Goal: Information Seeking & Learning: Learn about a topic

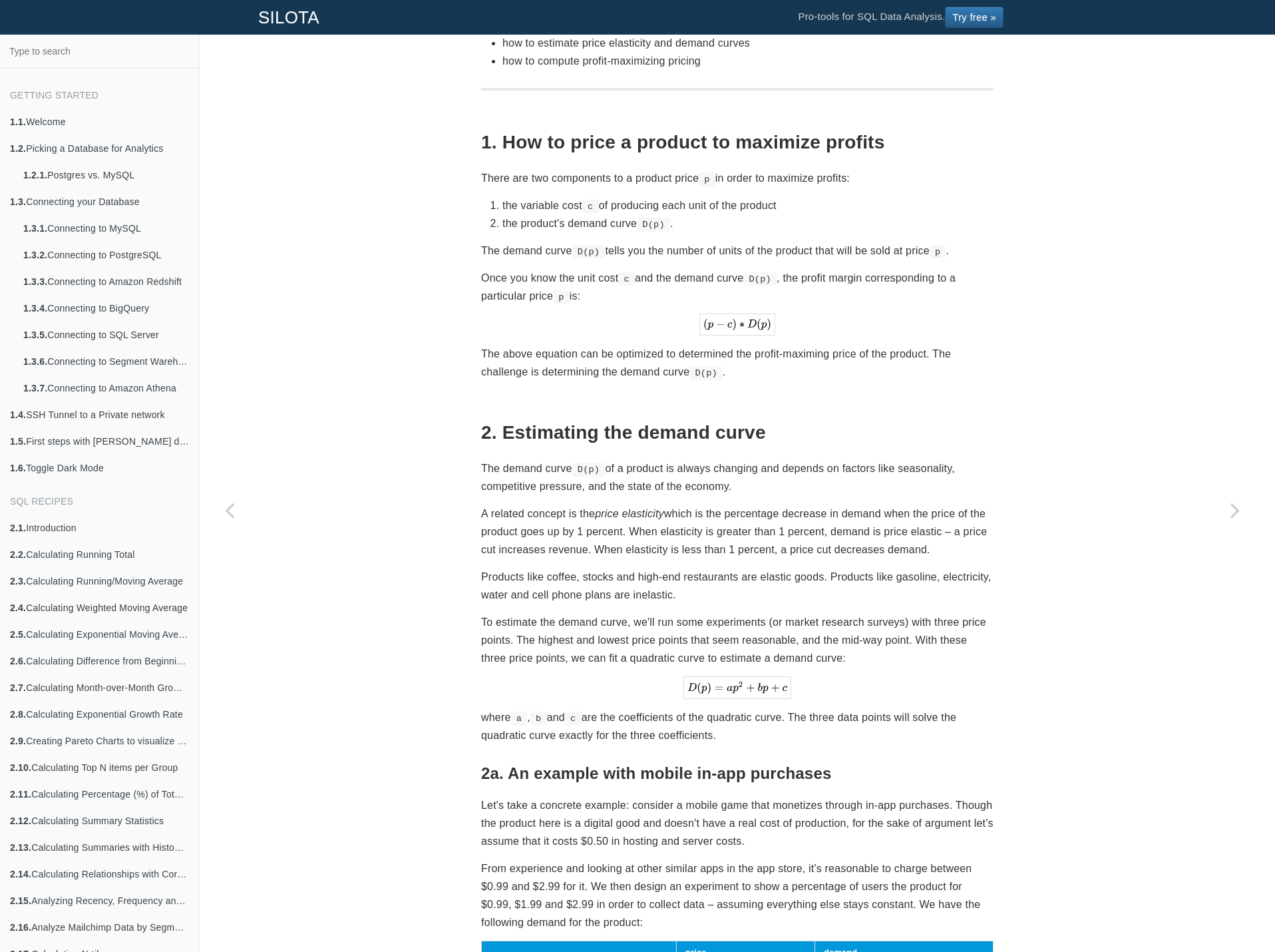
scroll to position [433, 0]
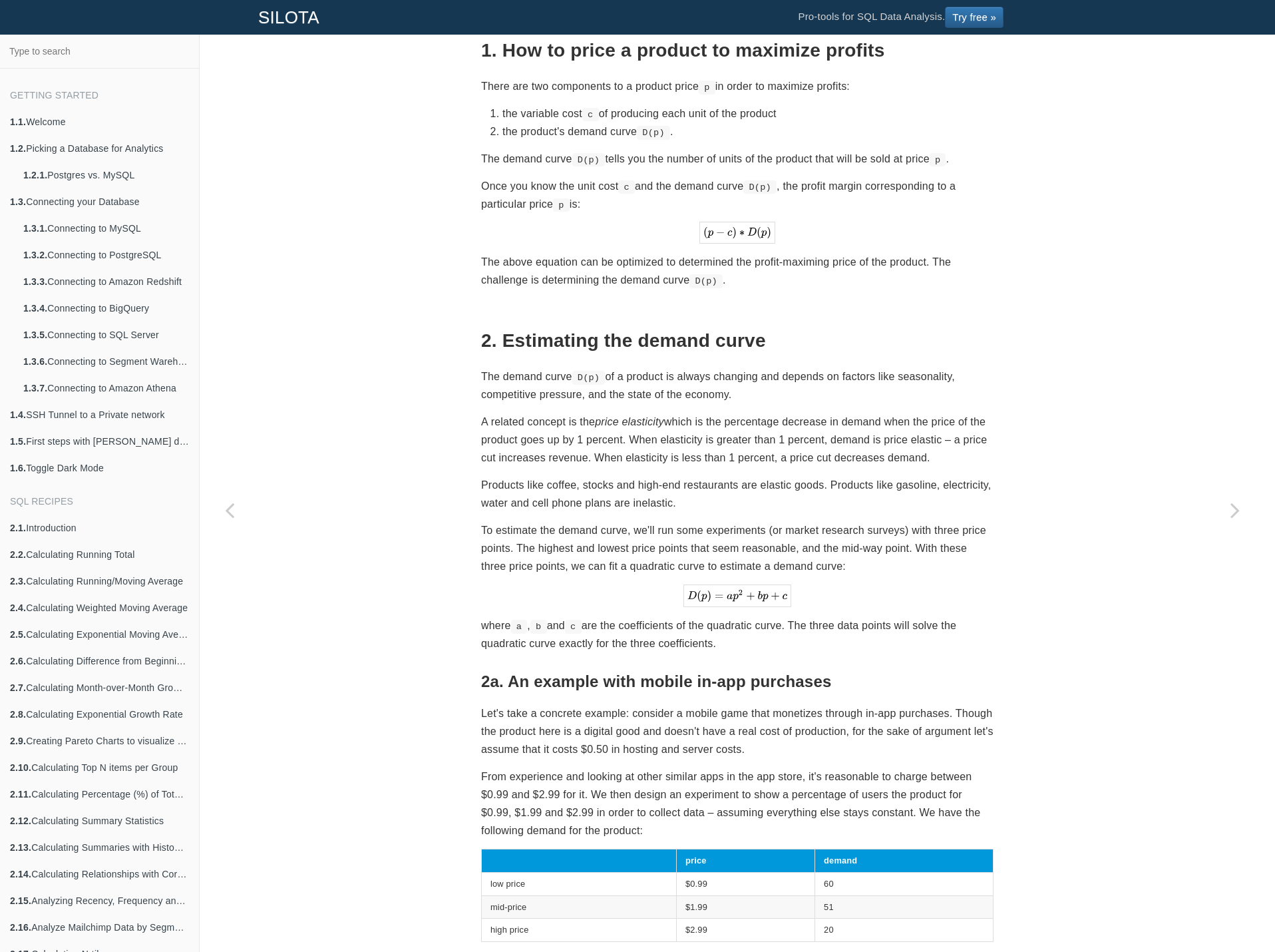
click at [812, 416] on p "A related concept is the price elasticity which is the percentage decrease in d…" at bounding box center [737, 440] width 513 height 54
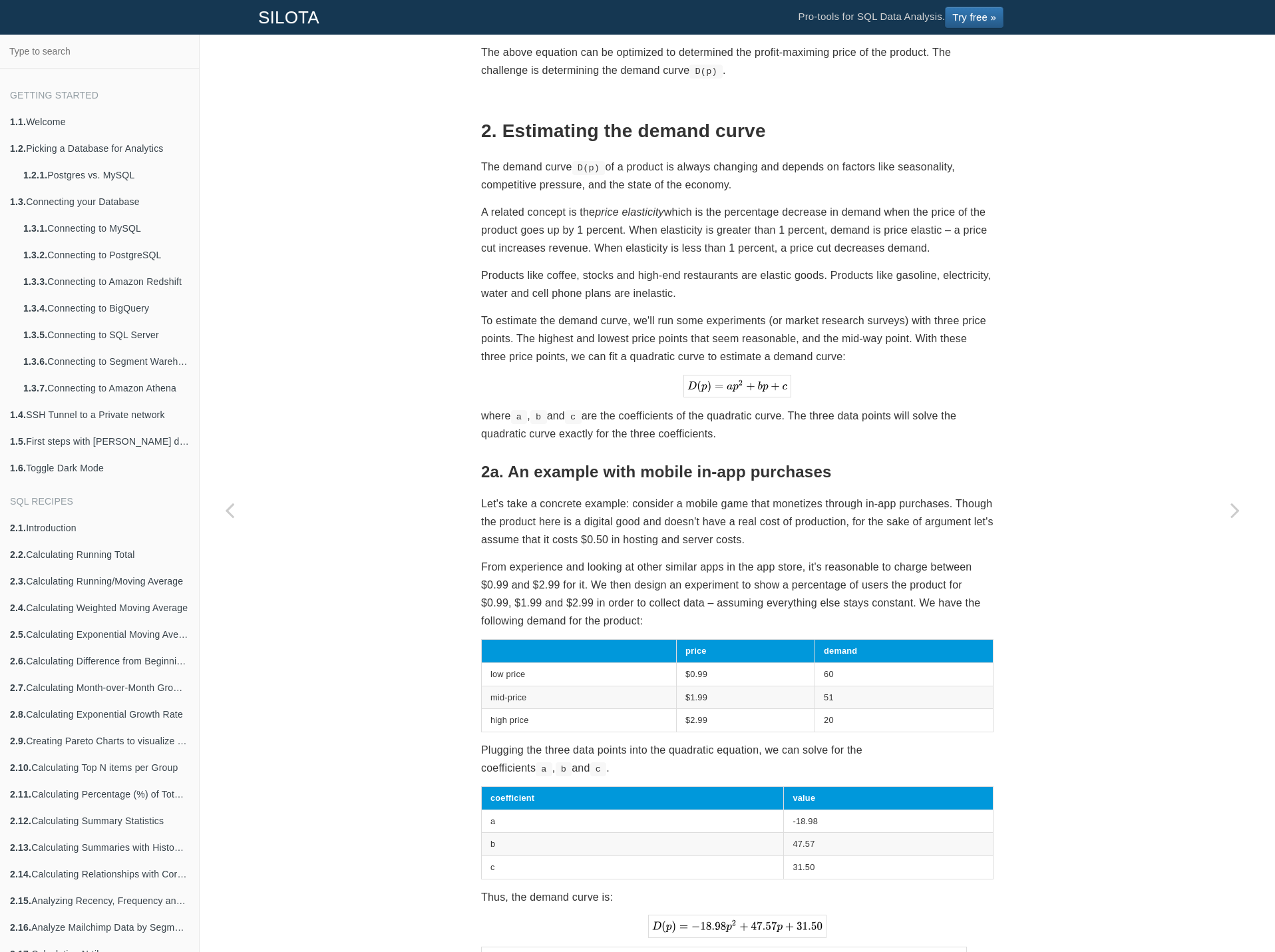
scroll to position [632, 0]
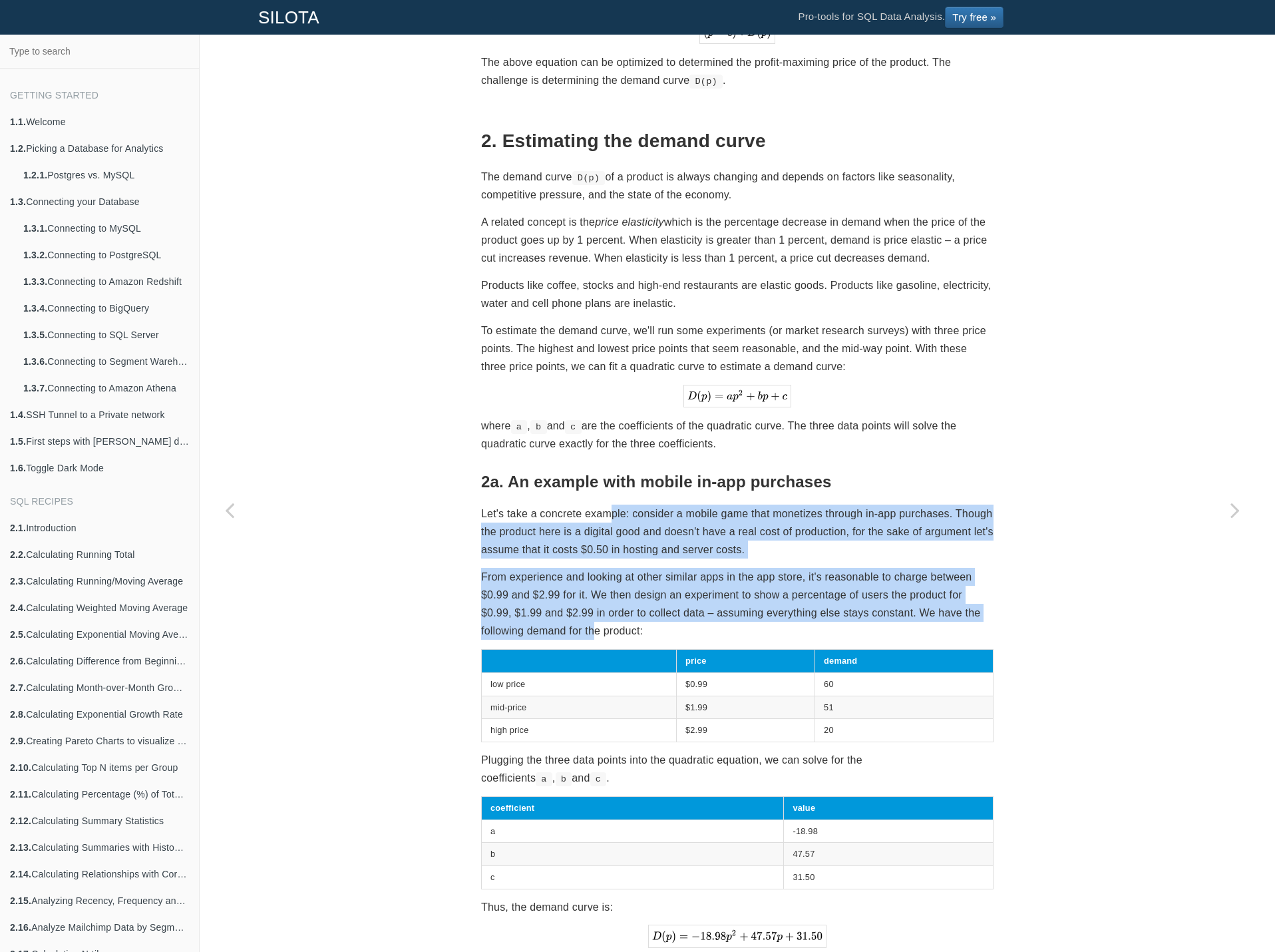
drag, startPoint x: 605, startPoint y: 519, endPoint x: 591, endPoint y: 629, distance: 110.9
click at [591, 629] on p "From experience and looking at other similar apps in the app store, it's reason…" at bounding box center [737, 604] width 513 height 72
drag, startPoint x: 606, startPoint y: 623, endPoint x: 602, endPoint y: 520, distance: 103.1
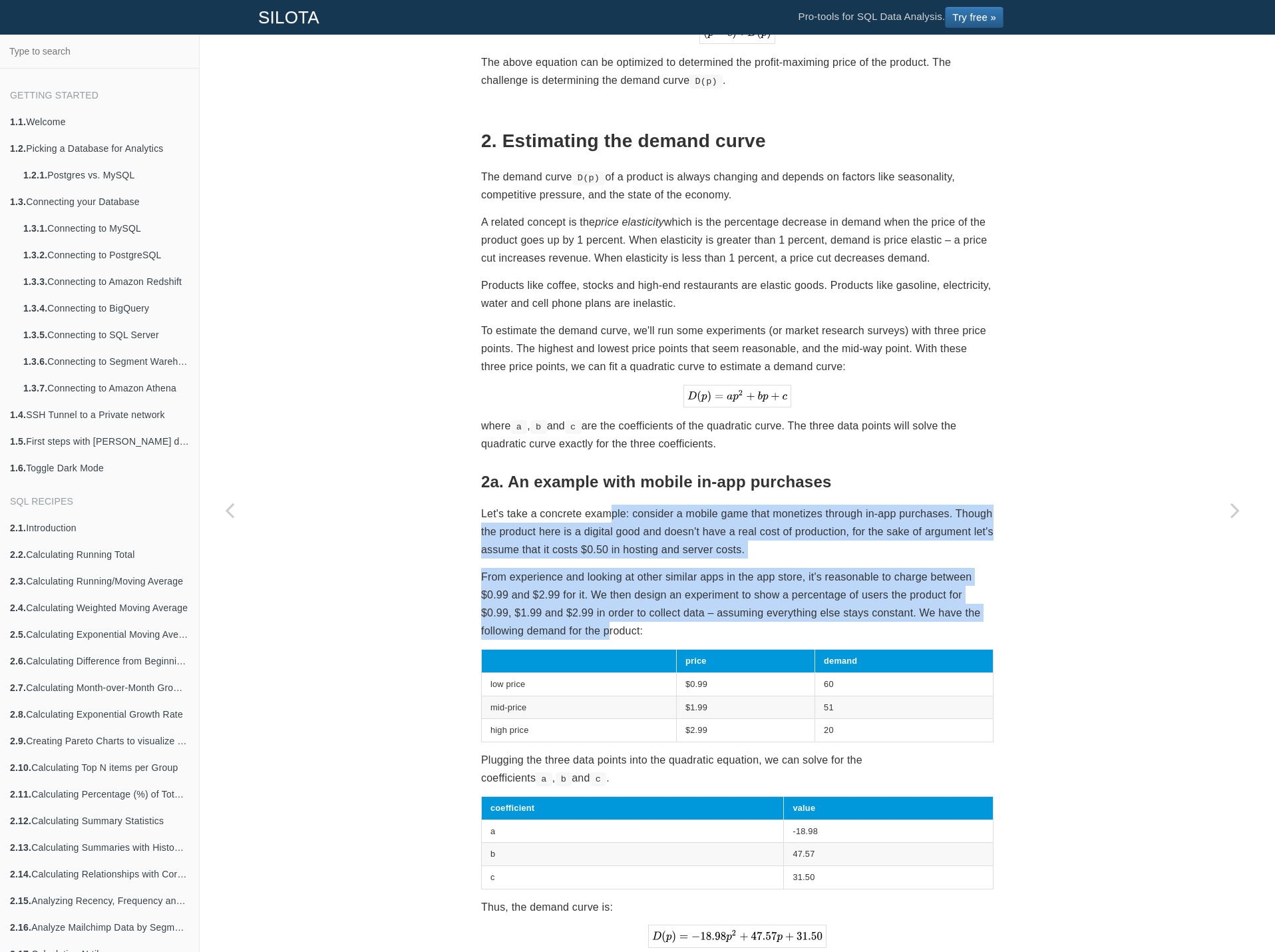
click at [602, 520] on p "Let's take a concrete example: consider a mobile game that monetizes through in…" at bounding box center [737, 531] width 513 height 54
drag, startPoint x: 599, startPoint y: 512, endPoint x: 592, endPoint y: 622, distance: 110.2
click at [592, 622] on p "From experience and looking at other similar apps in the app store, it's reason…" at bounding box center [737, 604] width 513 height 72
drag, startPoint x: 562, startPoint y: 629, endPoint x: 565, endPoint y: 509, distance: 120.0
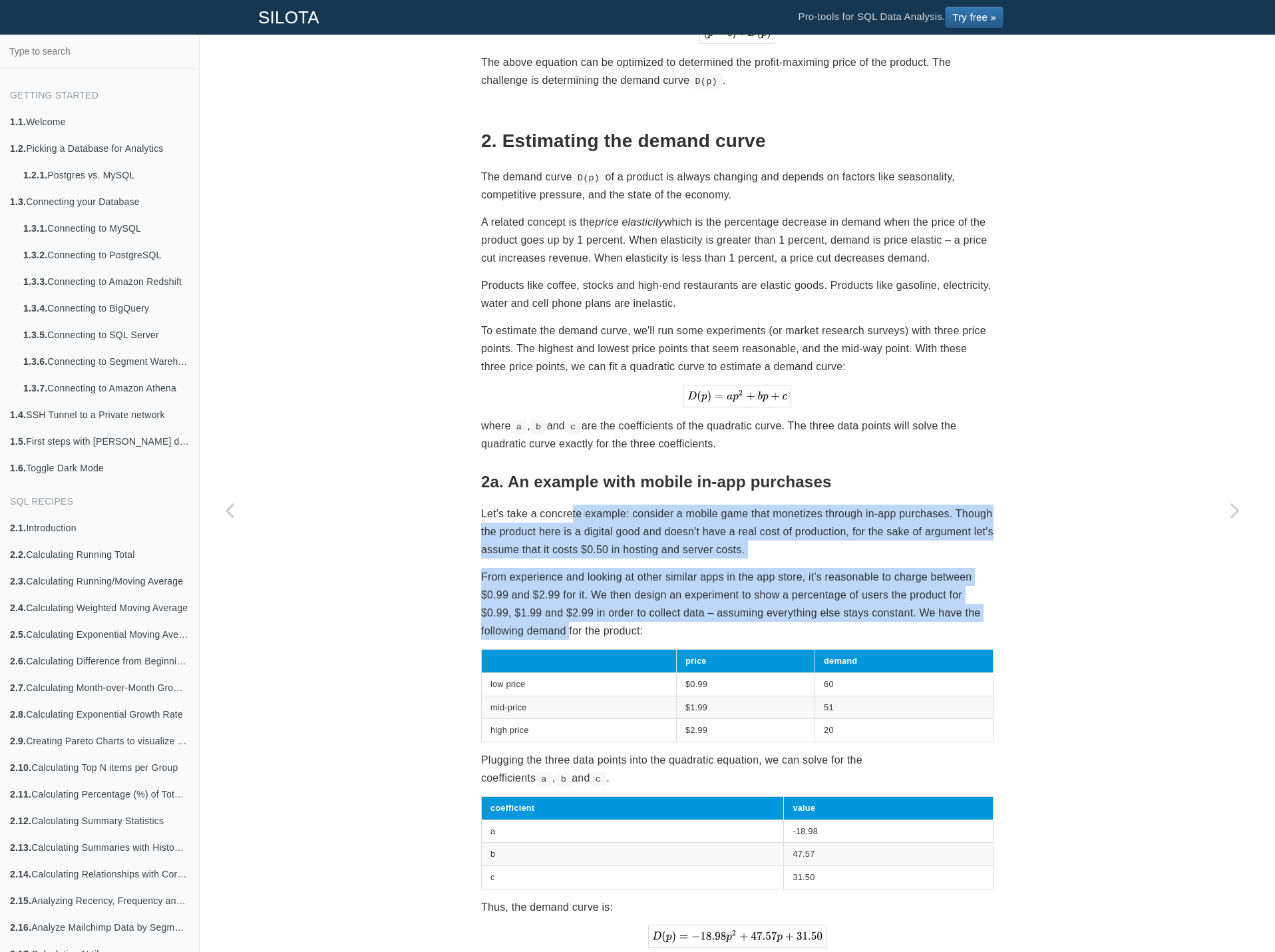
click at [565, 509] on p "Let's take a concrete example: consider a mobile game that monetizes through in…" at bounding box center [737, 531] width 513 height 54
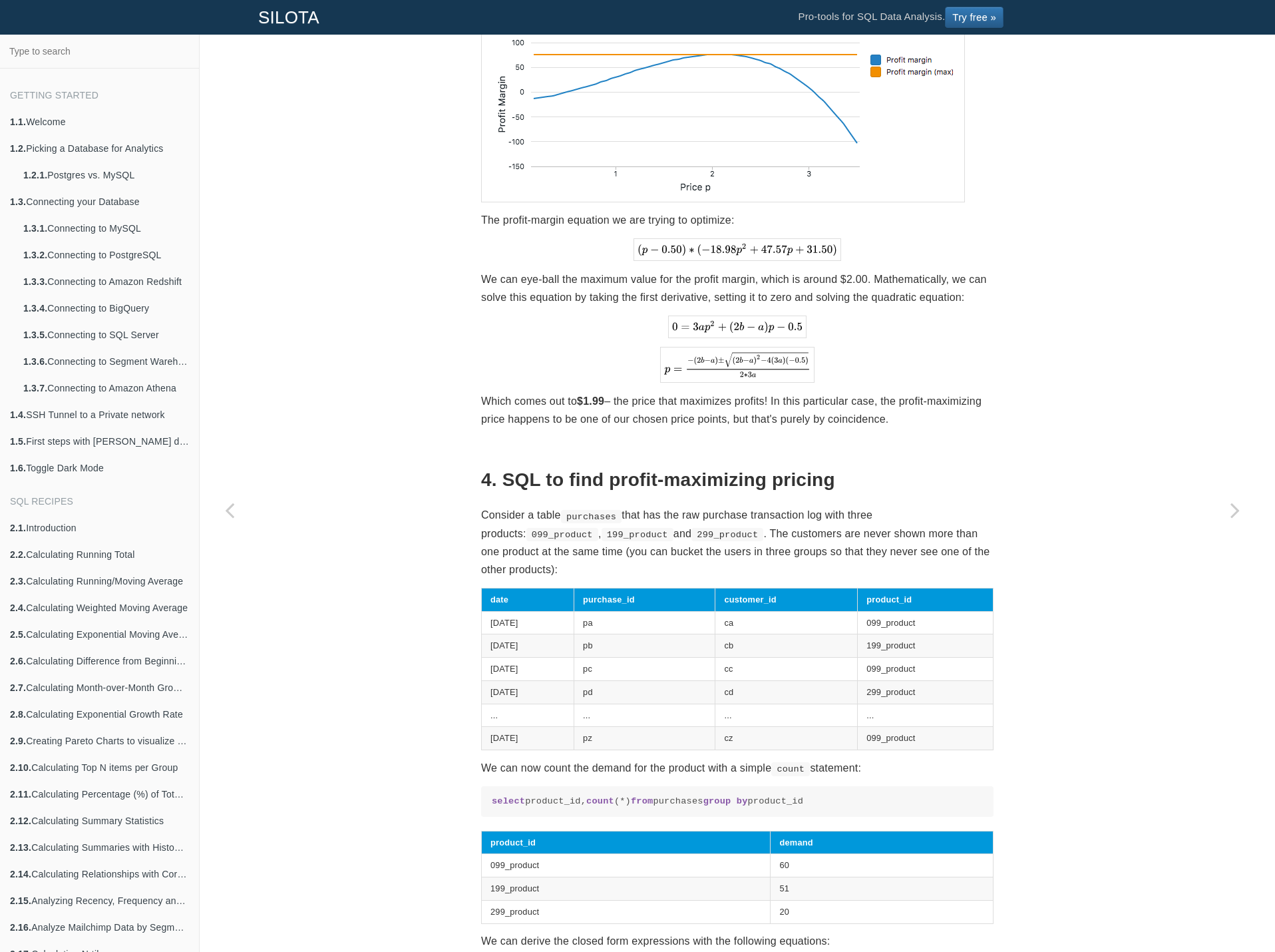
scroll to position [1898, 0]
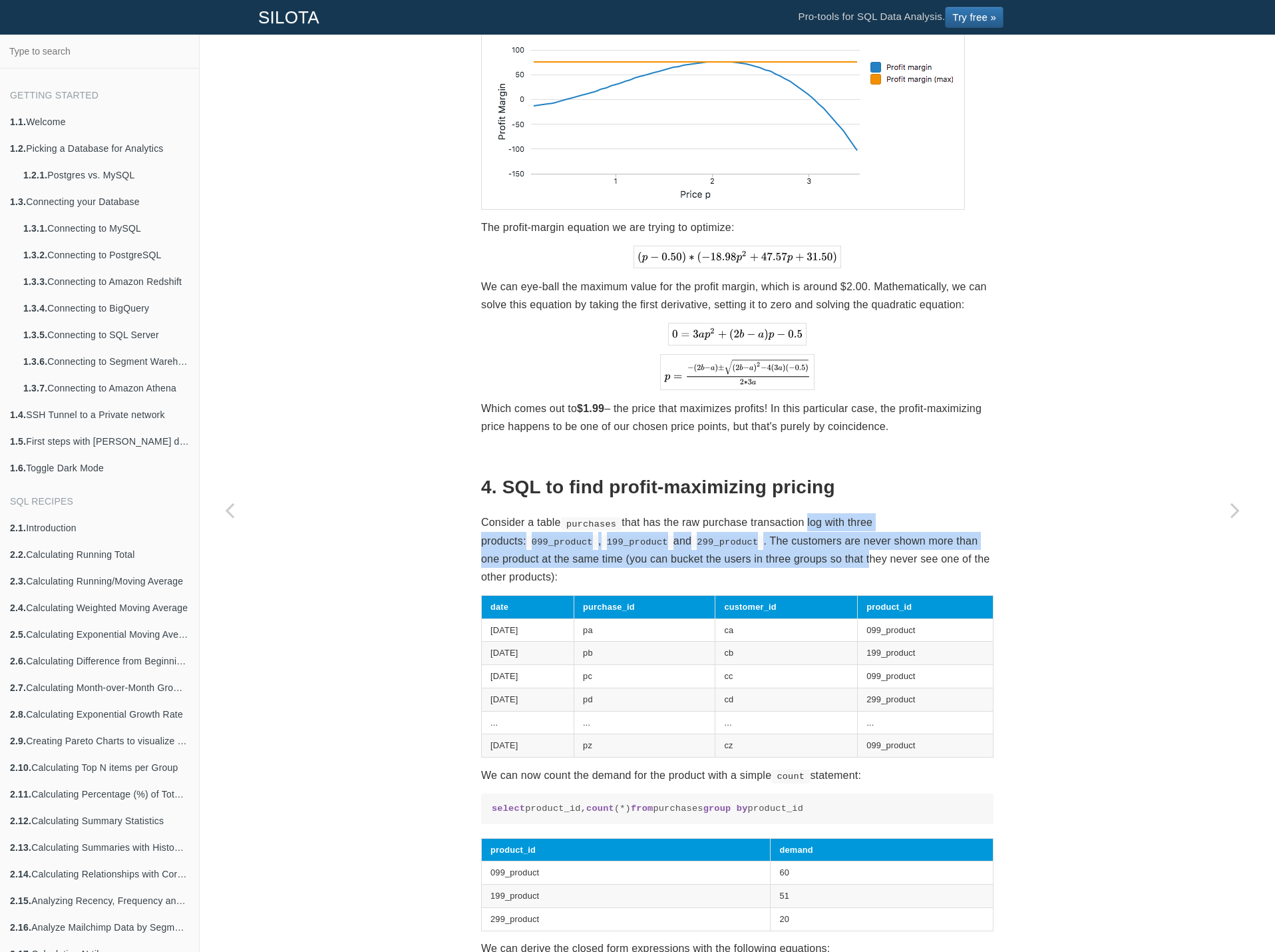
drag, startPoint x: 802, startPoint y: 520, endPoint x: 805, endPoint y: 554, distance: 34.1
click at [805, 554] on p "Consider a table purchases that has the raw purchase transaction log with three…" at bounding box center [737, 549] width 513 height 72
drag, startPoint x: 819, startPoint y: 554, endPoint x: 824, endPoint y: 522, distance: 32.4
click at [824, 522] on p "Consider a table purchases that has the raw purchase transaction log with three…" at bounding box center [737, 549] width 513 height 72
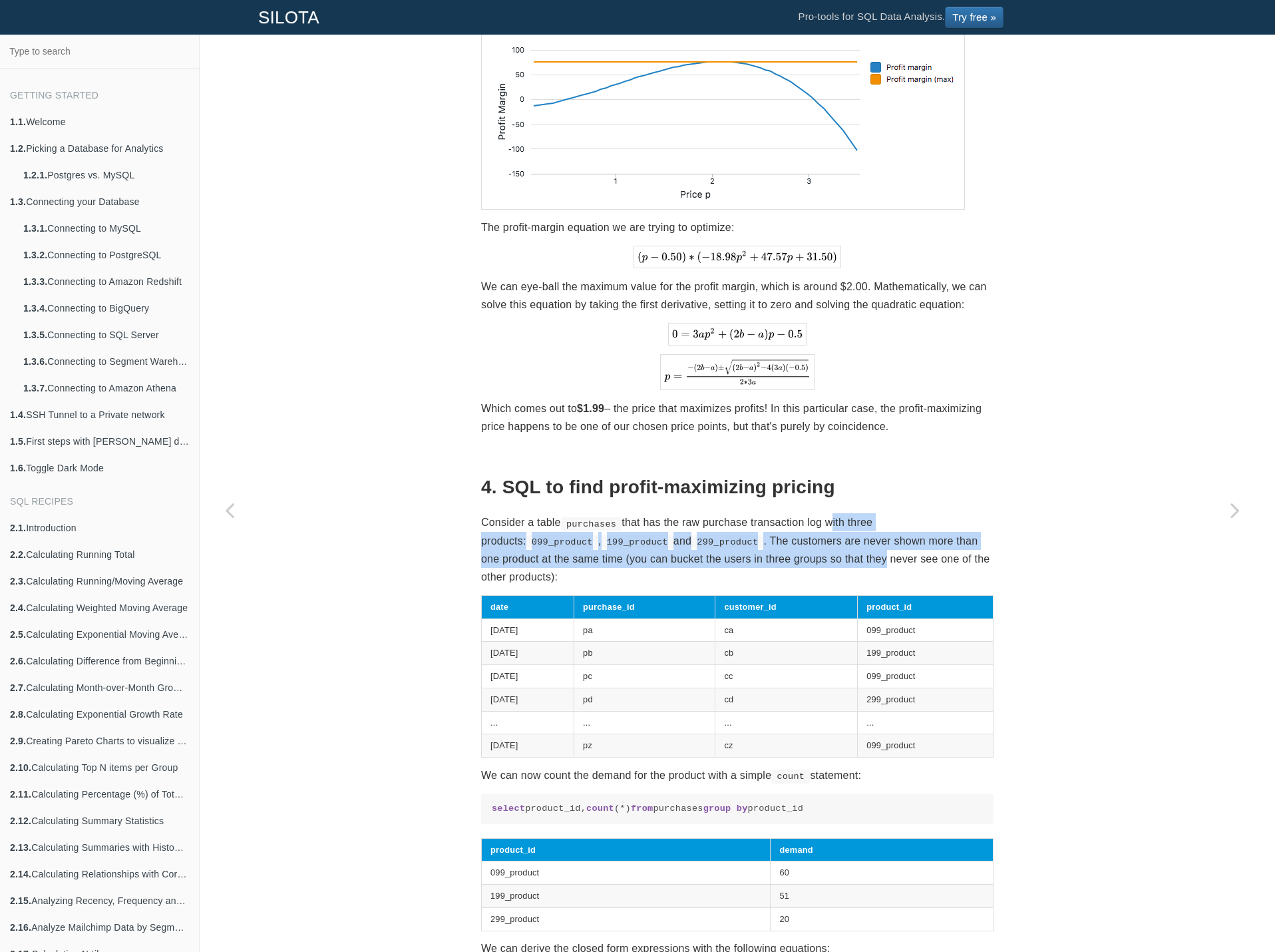
click at [824, 522] on p "Consider a table purchases that has the raw purchase transaction log with three…" at bounding box center [737, 549] width 513 height 72
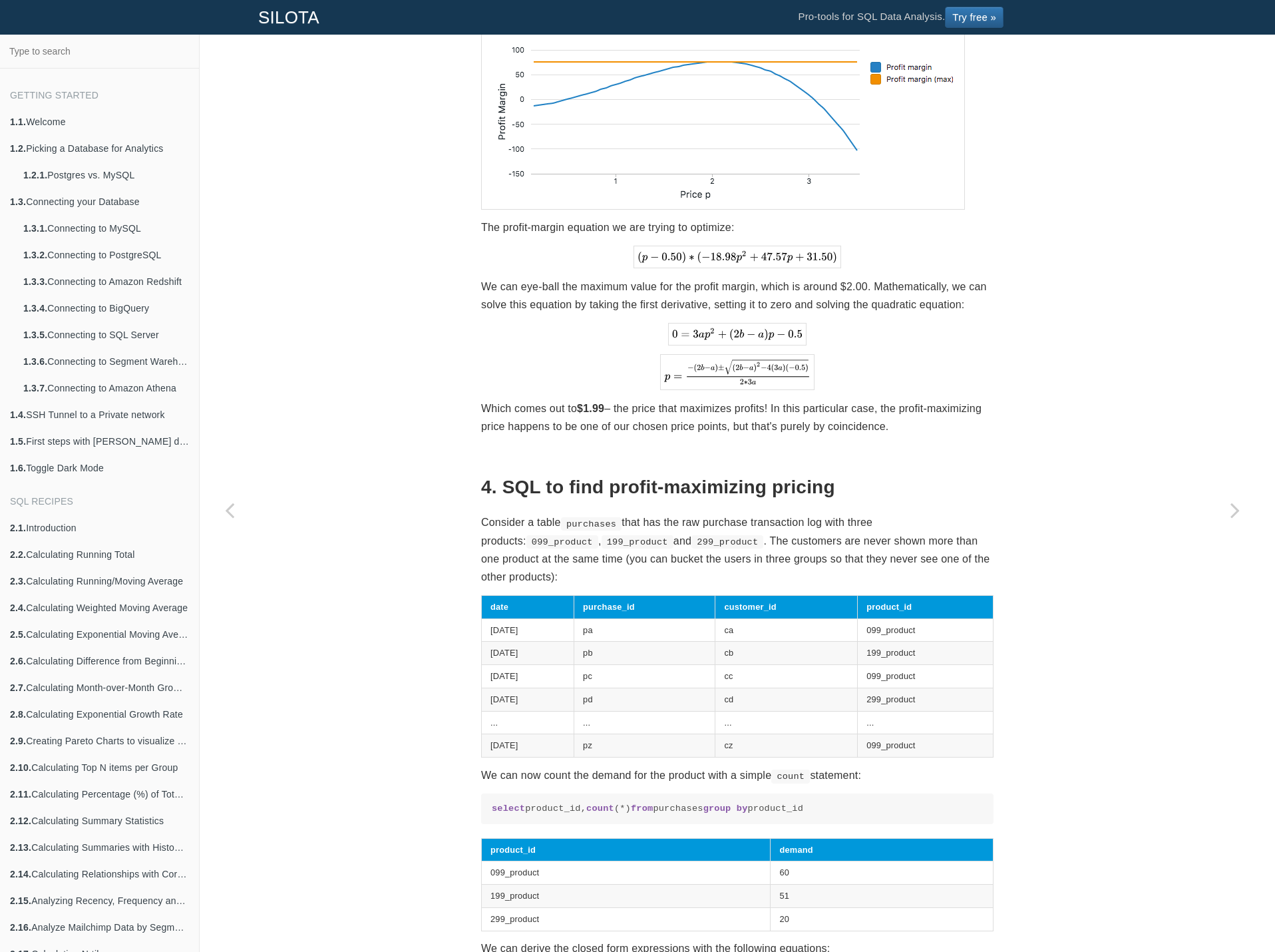
drag, startPoint x: 819, startPoint y: 546, endPoint x: 800, endPoint y: 559, distance: 23.0
click at [800, 559] on p "Consider a table purchases that has the raw purchase transaction log with three…" at bounding box center [737, 549] width 513 height 72
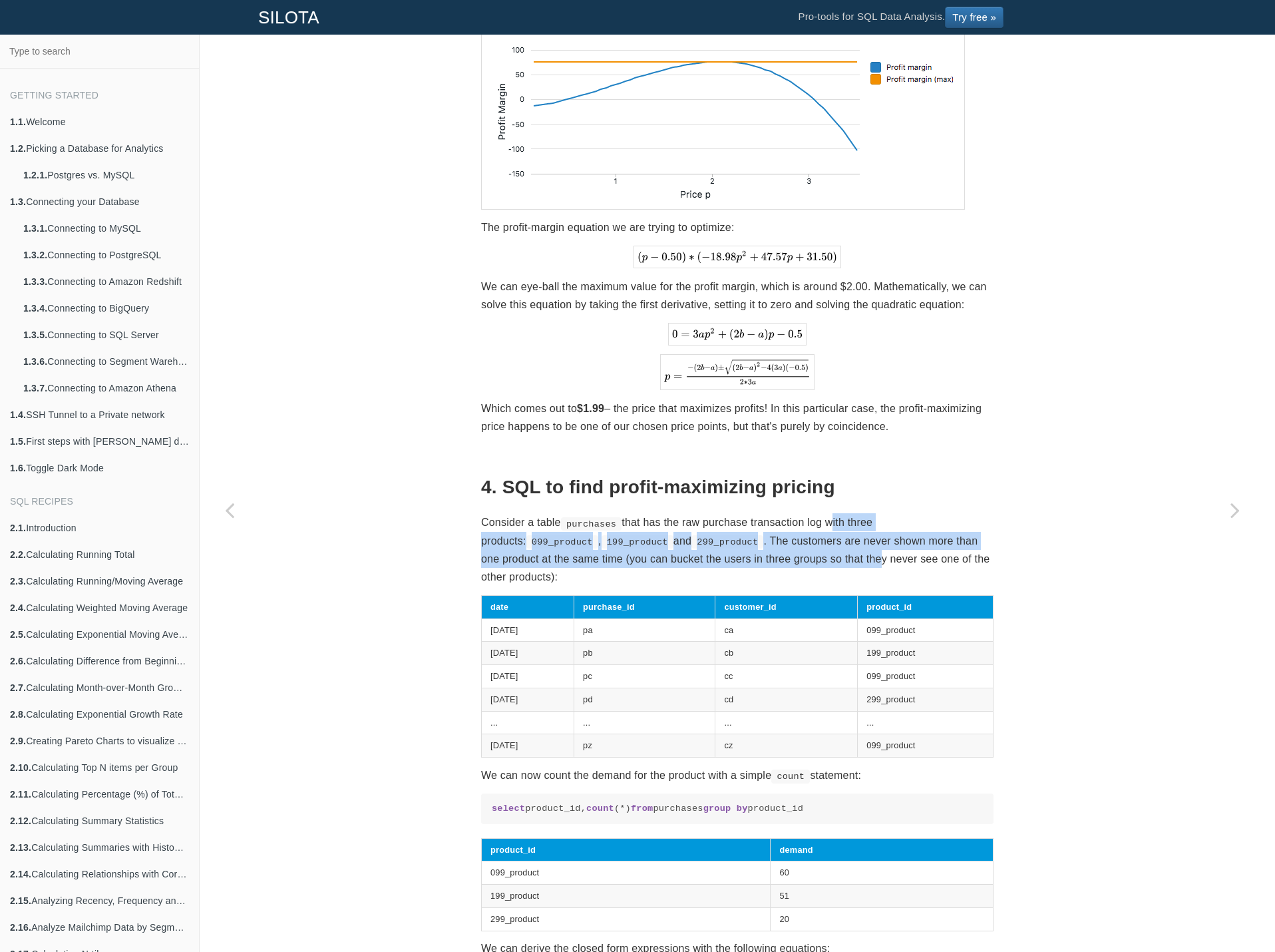
drag, startPoint x: 814, startPoint y: 556, endPoint x: 820, endPoint y: 526, distance: 30.6
click at [820, 526] on p "Consider a table purchases that has the raw purchase transaction log with three…" at bounding box center [737, 549] width 513 height 72
drag, startPoint x: 819, startPoint y: 526, endPoint x: 813, endPoint y: 556, distance: 30.6
click at [813, 556] on p "Consider a table purchases that has the raw purchase transaction log with three…" at bounding box center [737, 549] width 513 height 72
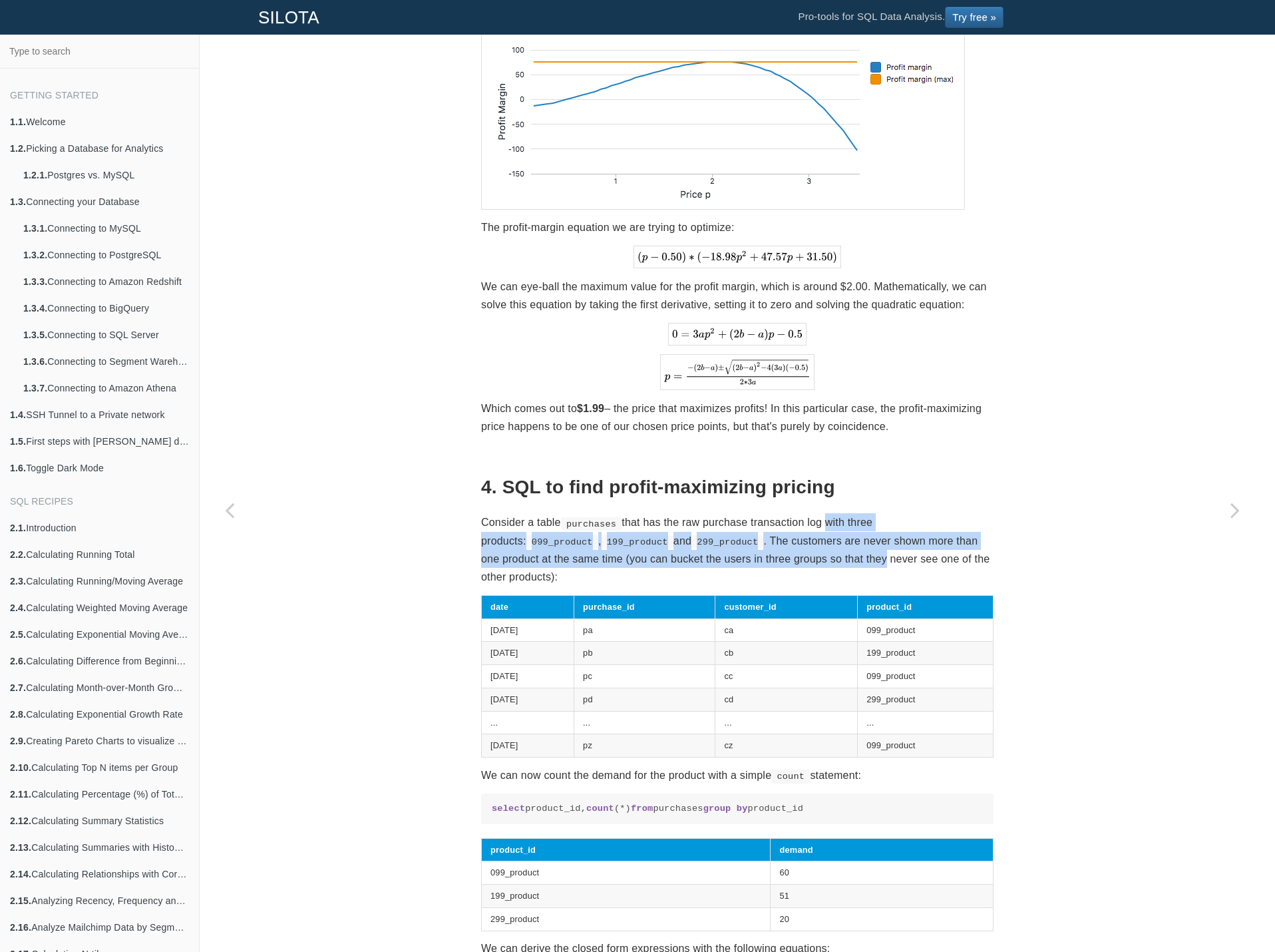
click at [813, 556] on p "Consider a table purchases that has the raw purchase transaction log with three…" at bounding box center [737, 549] width 513 height 72
drag, startPoint x: 814, startPoint y: 559, endPoint x: 814, endPoint y: 526, distance: 33.0
click at [814, 526] on p "Consider a table purchases that has the raw purchase transaction log with three…" at bounding box center [737, 549] width 513 height 72
drag, startPoint x: 812, startPoint y: 518, endPoint x: 809, endPoint y: 553, distance: 35.1
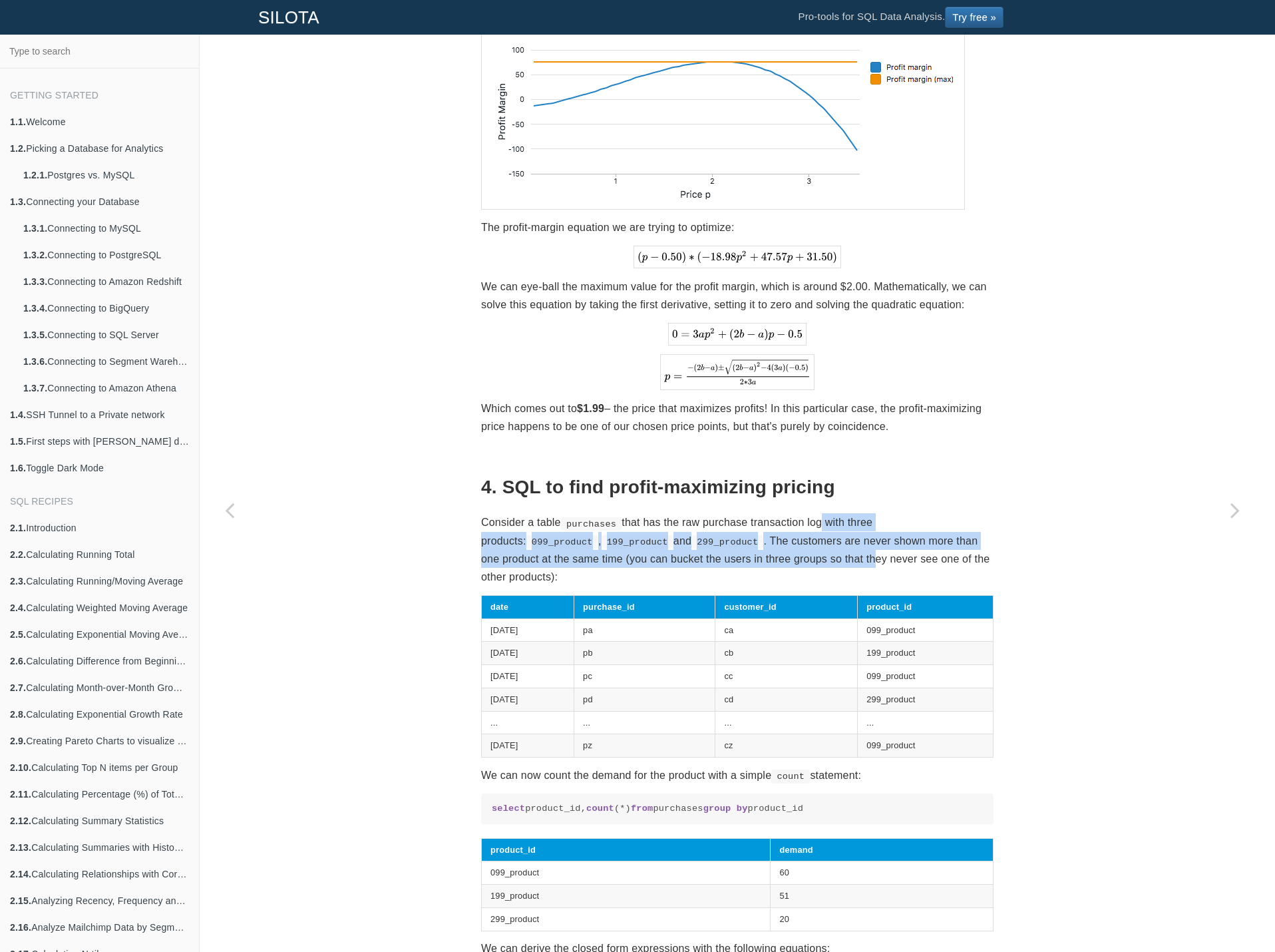
click at [809, 553] on p "Consider a table purchases that has the raw purchase transaction log with three…" at bounding box center [737, 549] width 513 height 72
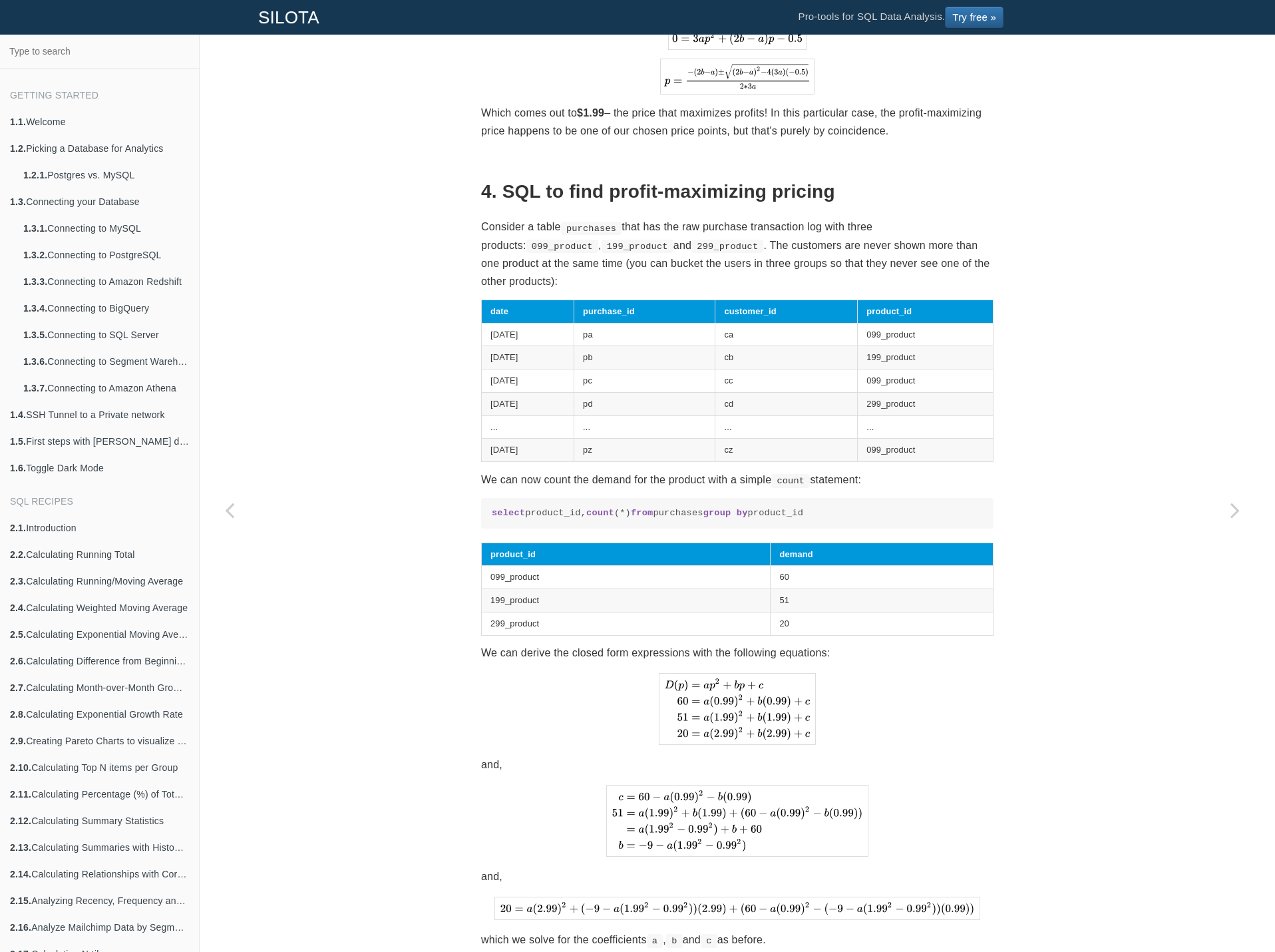
scroll to position [2164, 0]
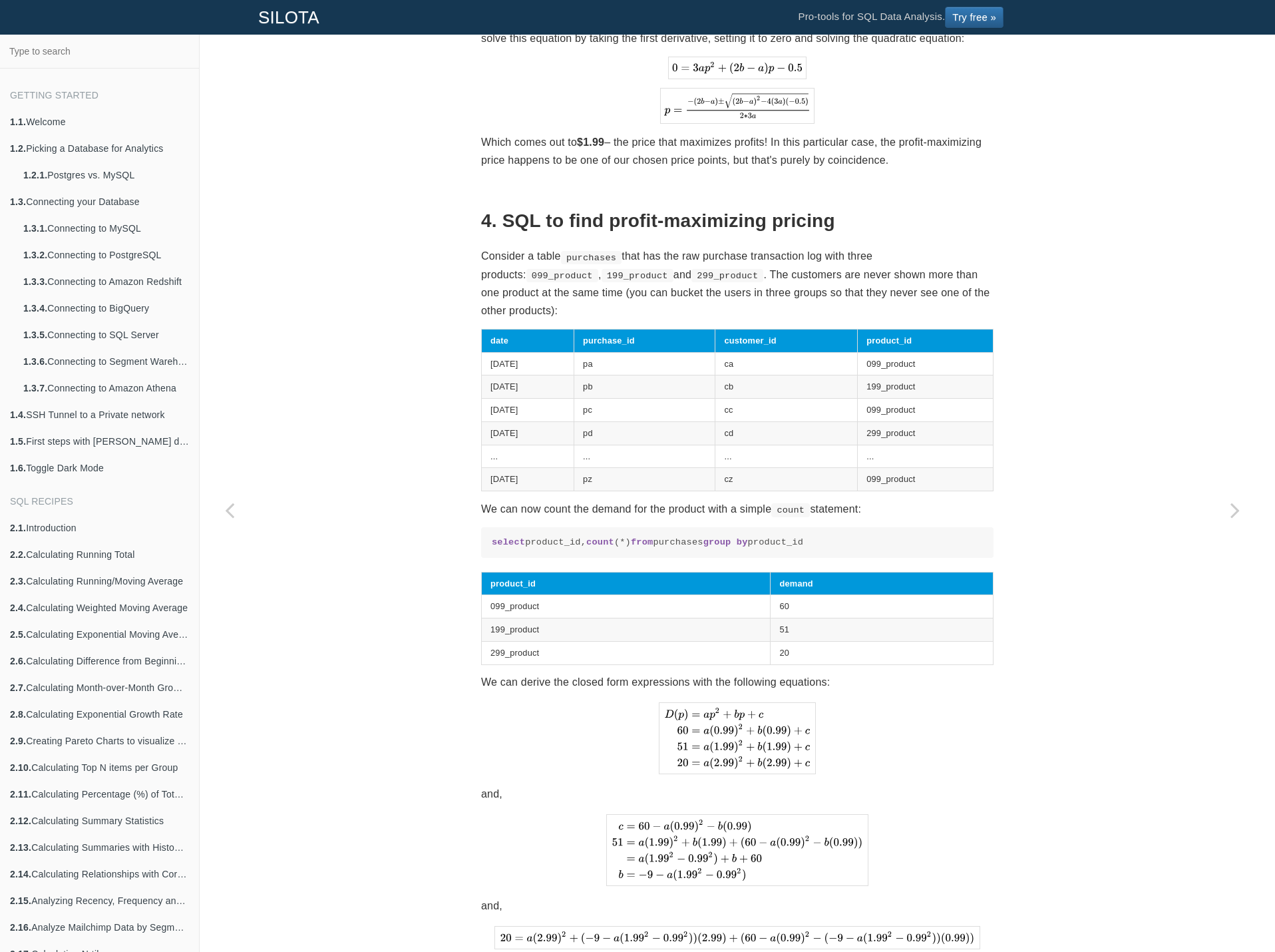
drag, startPoint x: 1052, startPoint y: 526, endPoint x: 1038, endPoint y: 517, distance: 16.6
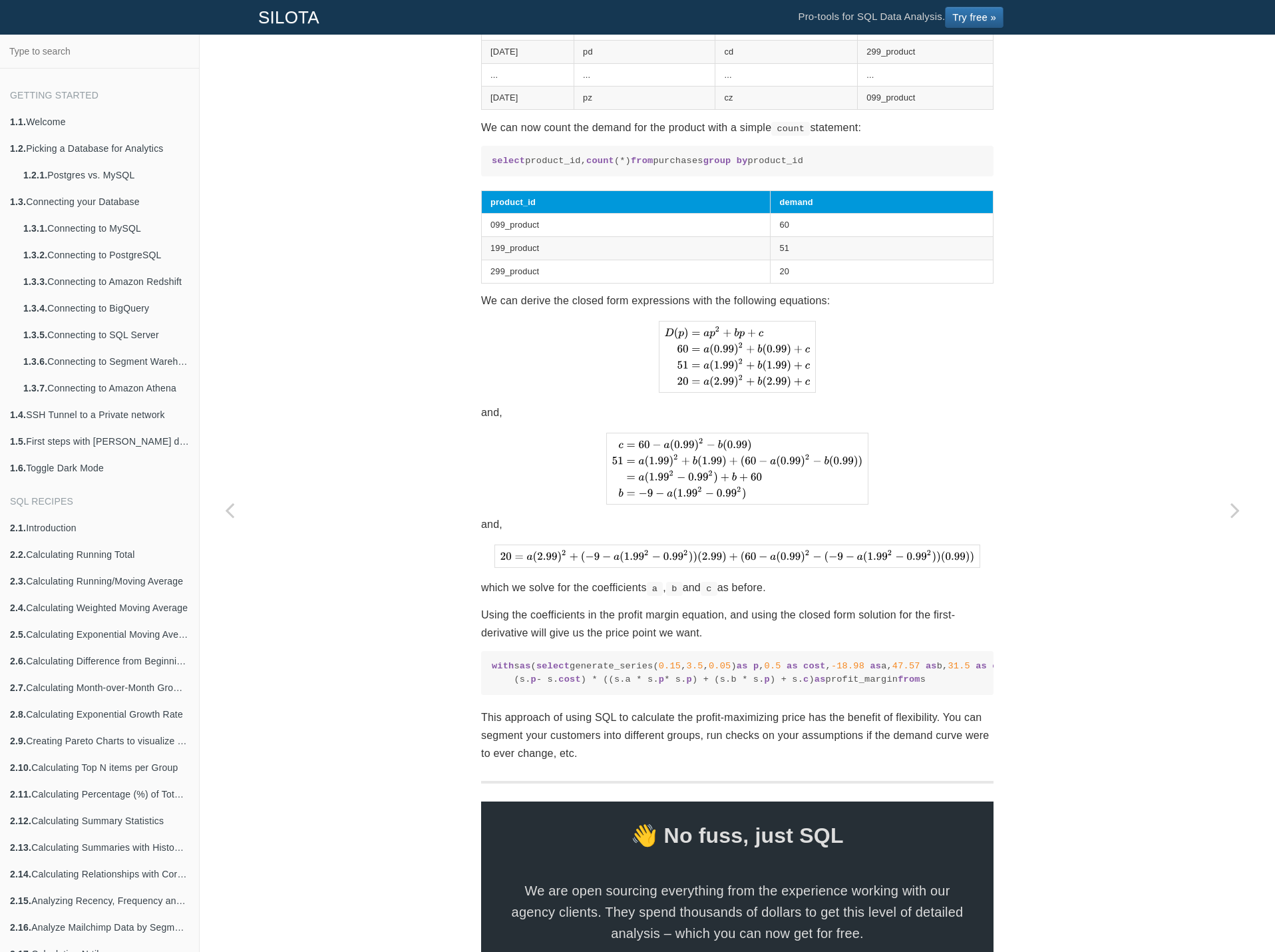
scroll to position [2553, 0]
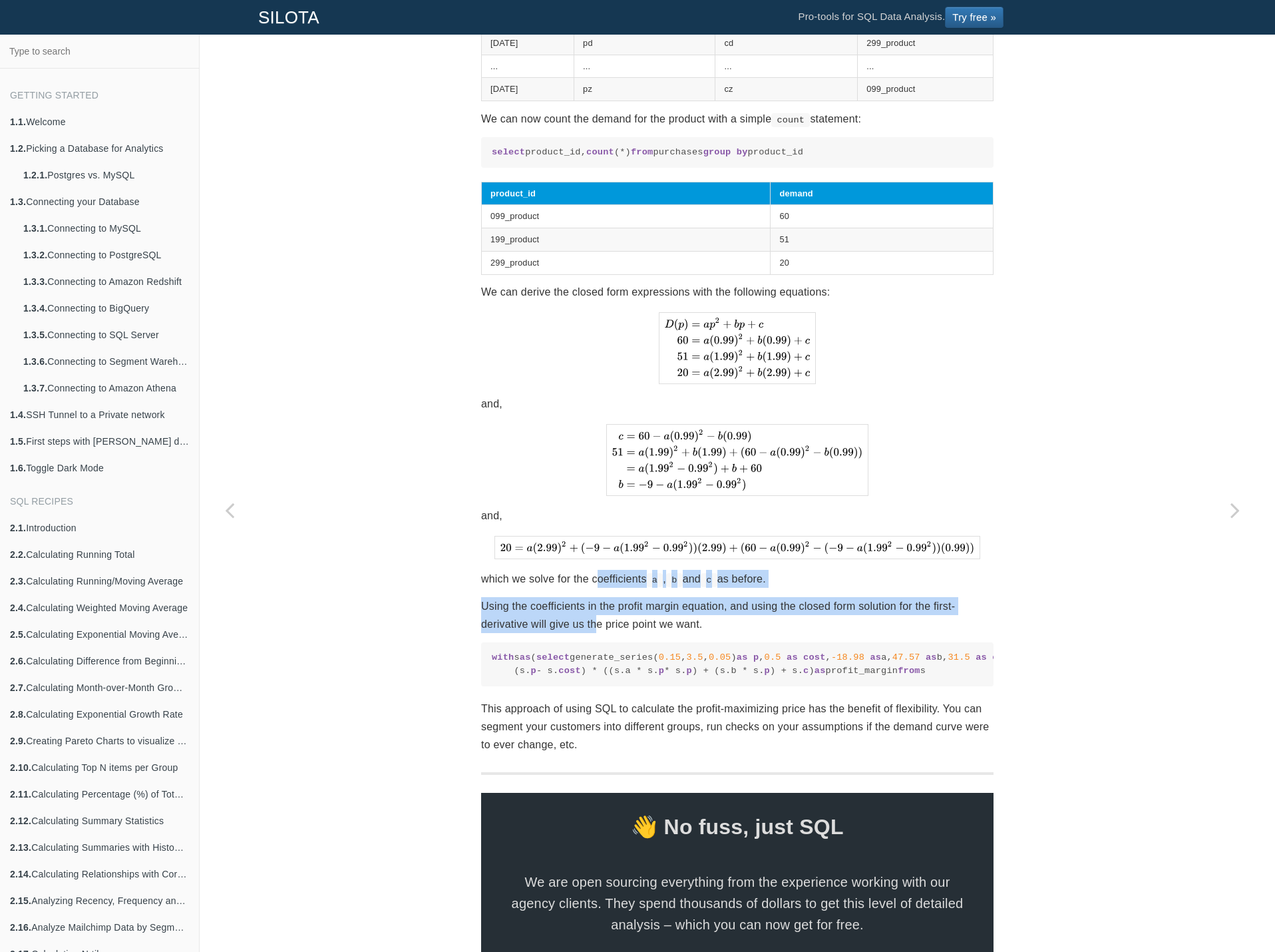
drag, startPoint x: 591, startPoint y: 598, endPoint x: 594, endPoint y: 639, distance: 41.1
click at [594, 633] on p "Using the coefficients in the profit margin equation, and using the closed form…" at bounding box center [737, 615] width 513 height 36
drag, startPoint x: 594, startPoint y: 639, endPoint x: 599, endPoint y: 607, distance: 32.4
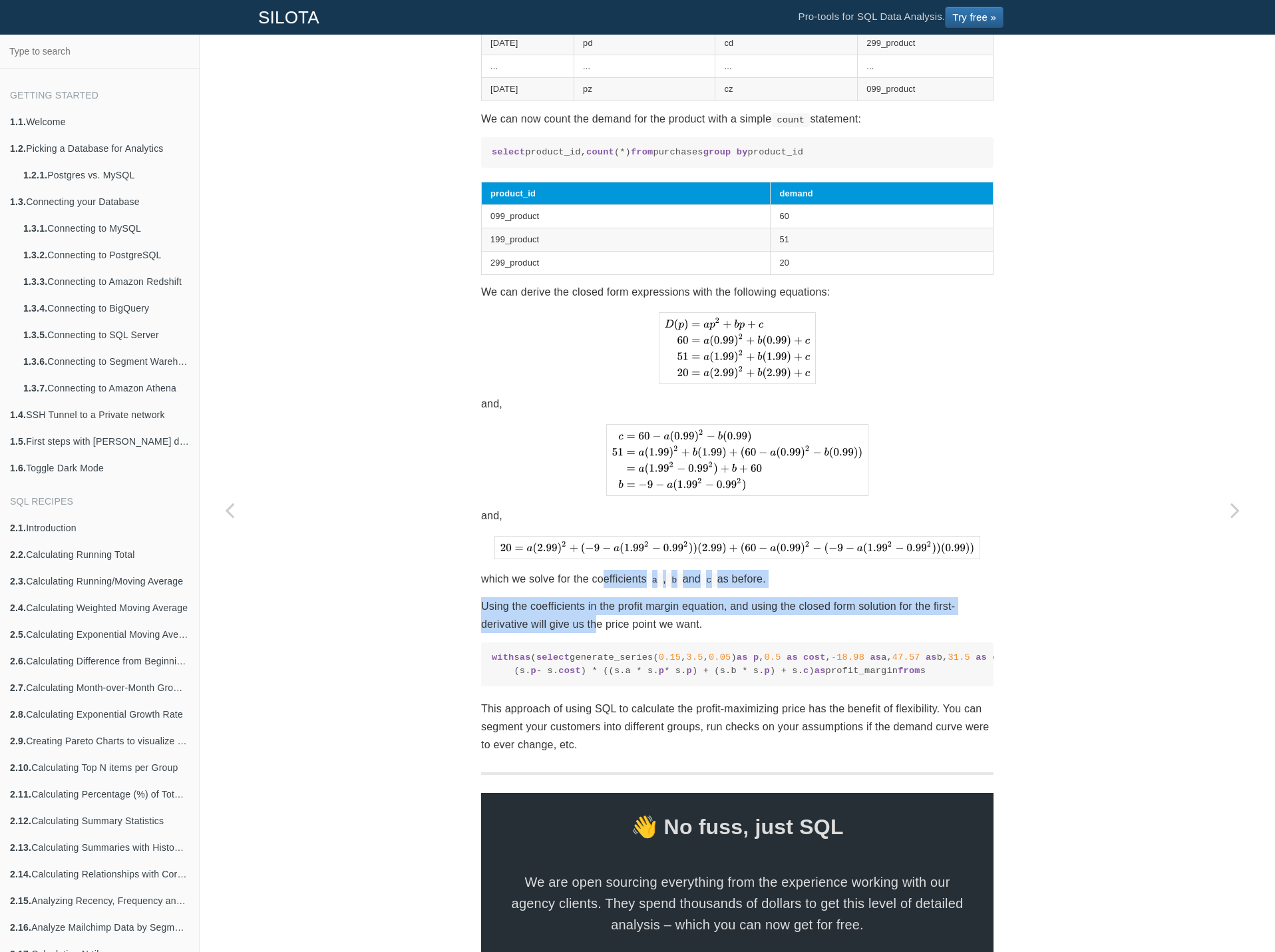
click at [599, 588] on p "which we solve for the coefficients a , b and c as before." at bounding box center [737, 579] width 513 height 18
